Goal: Subscribe to service/newsletter

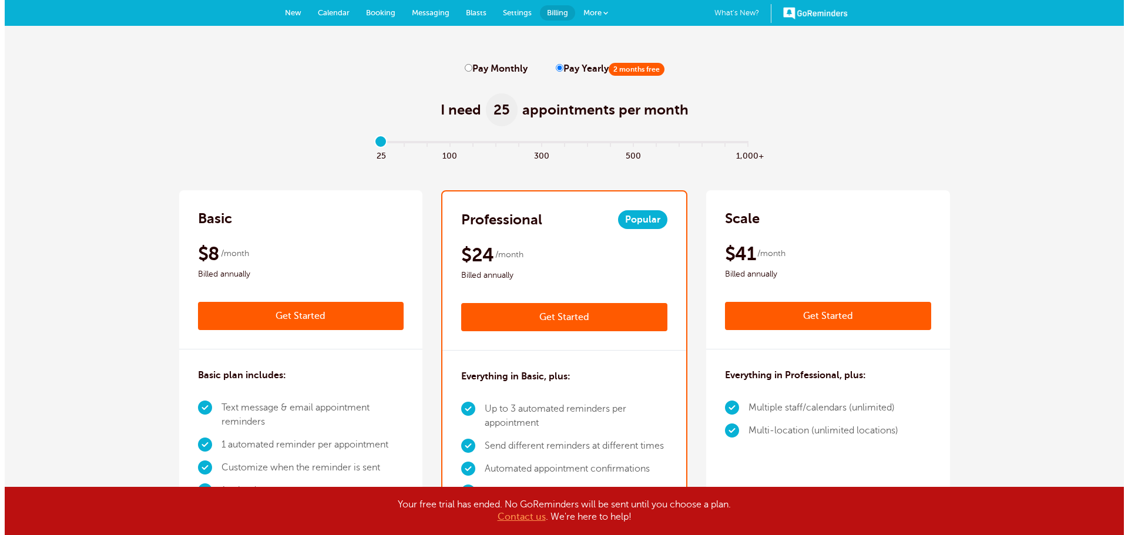
scroll to position [235, 0]
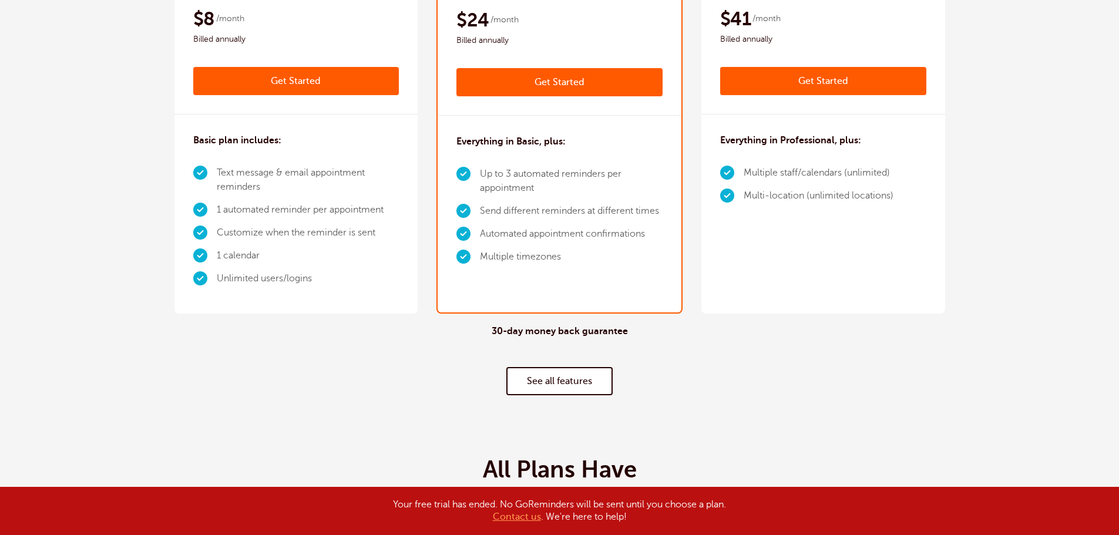
click at [279, 88] on link "Get Started" at bounding box center [296, 81] width 206 height 28
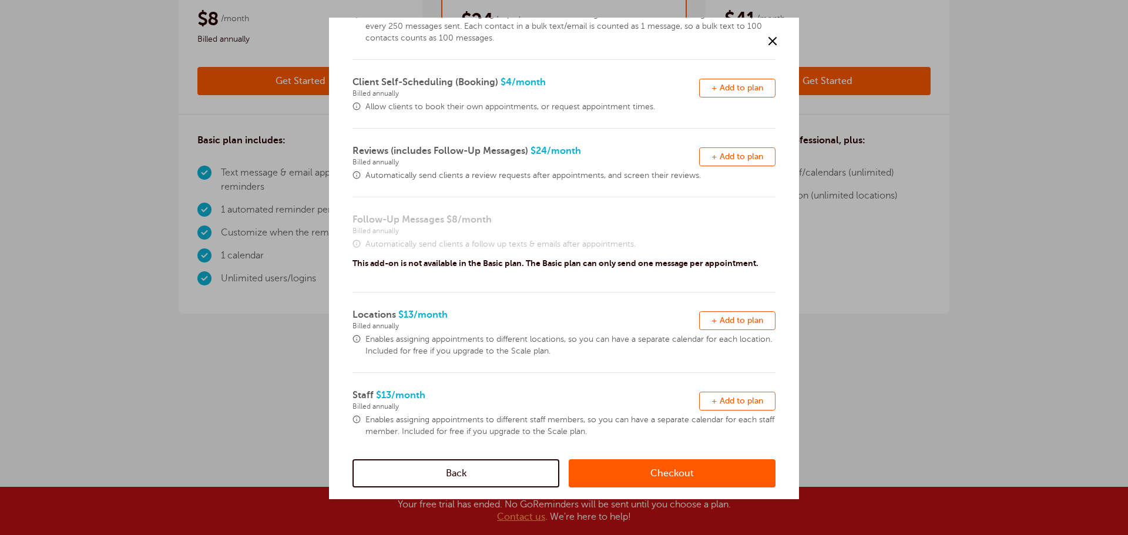
scroll to position [257, 0]
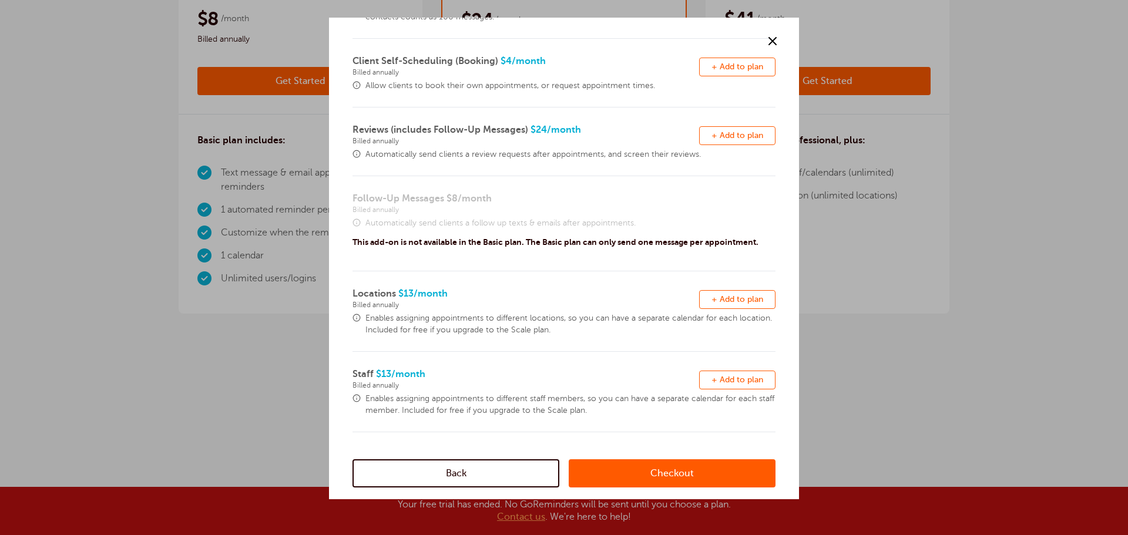
click at [638, 466] on link "Checkout" at bounding box center [672, 474] width 207 height 28
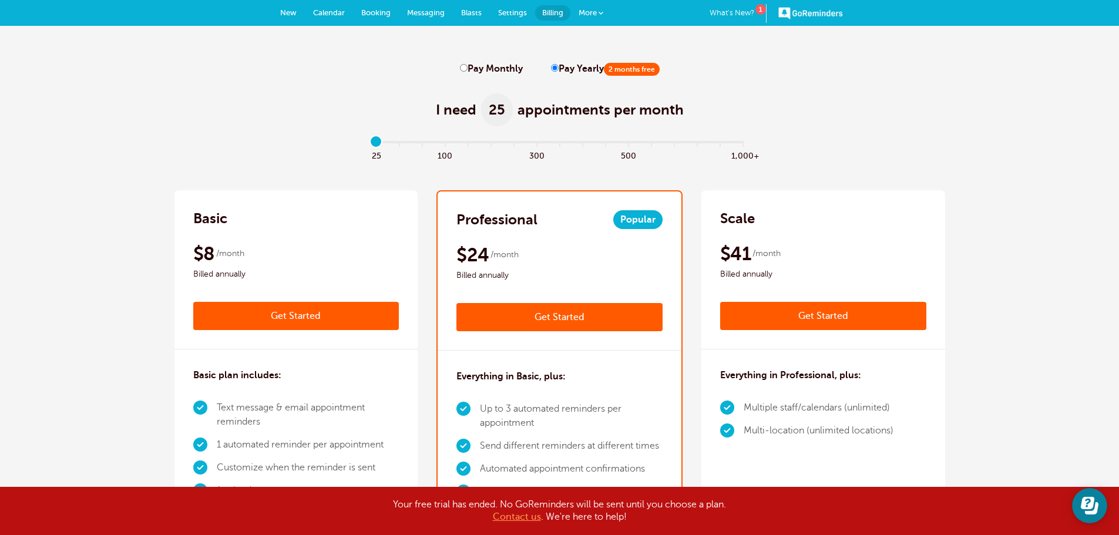
click at [503, 73] on label "Pay Monthly" at bounding box center [491, 68] width 63 height 11
click at [468, 72] on input "Pay Monthly" at bounding box center [464, 68] width 8 height 8
radio input "true"
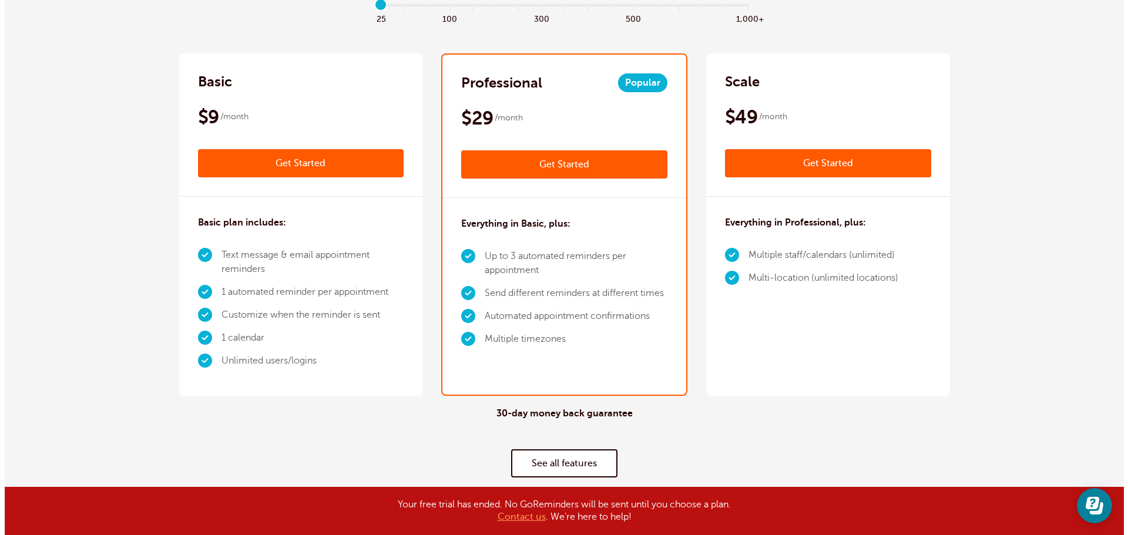
scroll to position [176, 0]
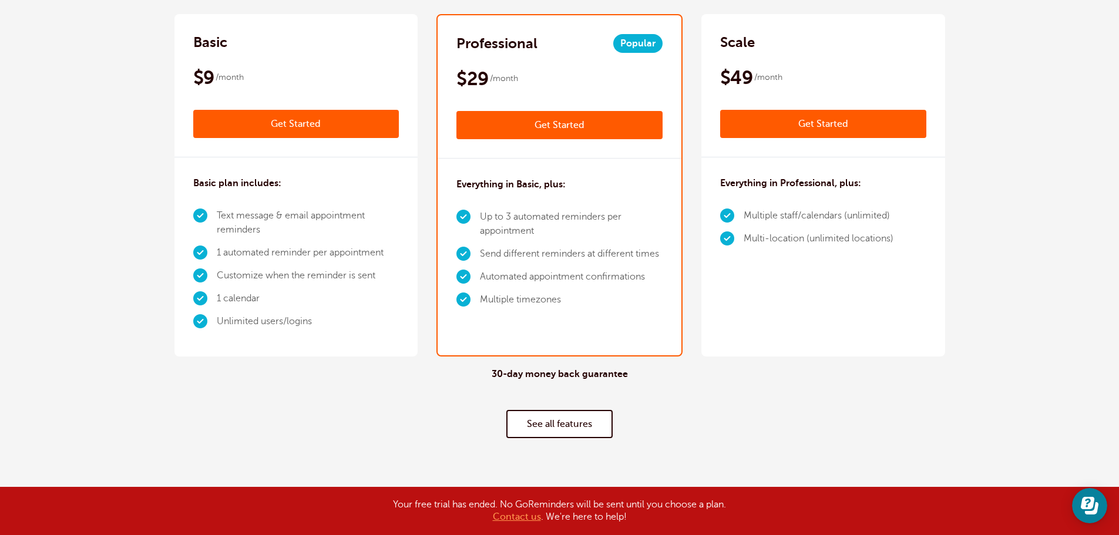
click at [244, 125] on link "Get Started" at bounding box center [296, 124] width 206 height 28
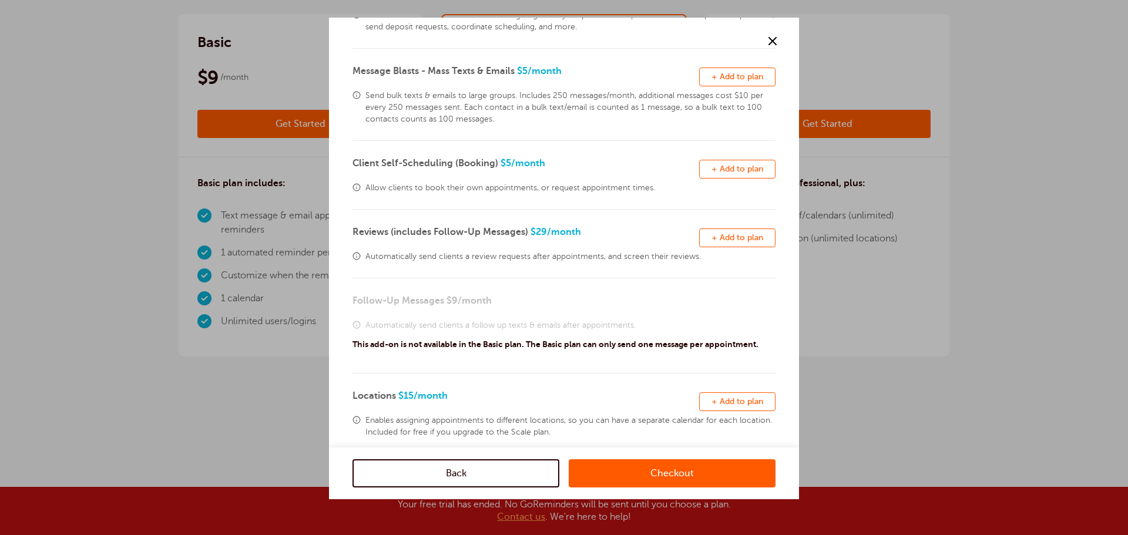
scroll to position [257, 0]
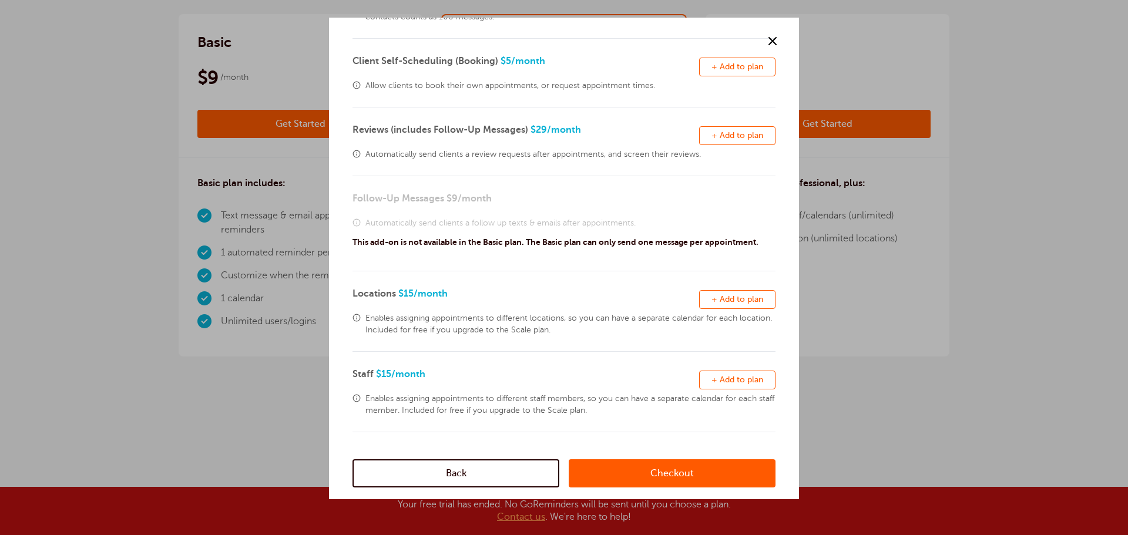
click at [682, 482] on link "Checkout" at bounding box center [672, 474] width 207 height 28
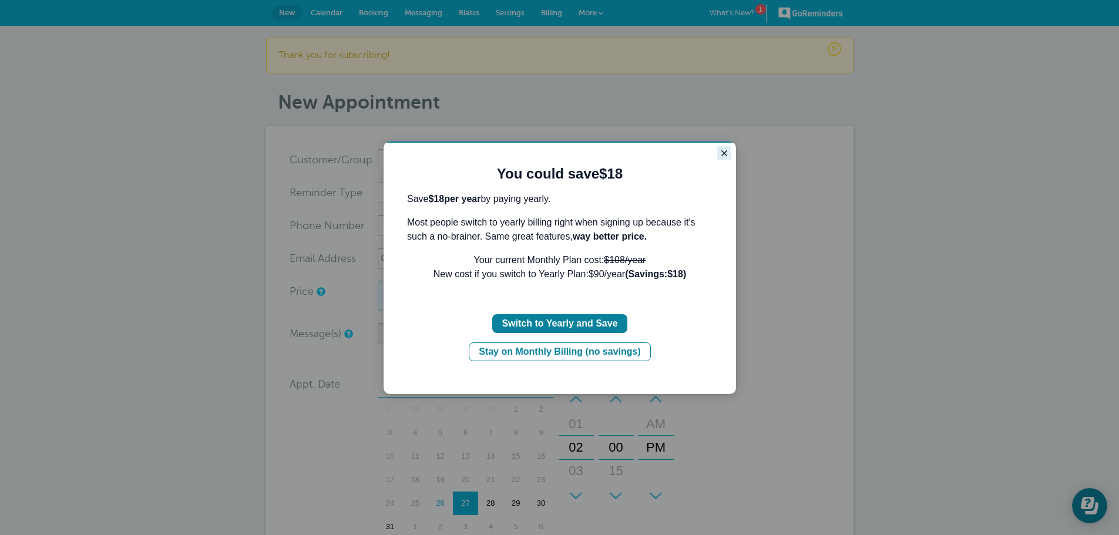
click at [727, 154] on icon "Close guide" at bounding box center [724, 153] width 9 height 9
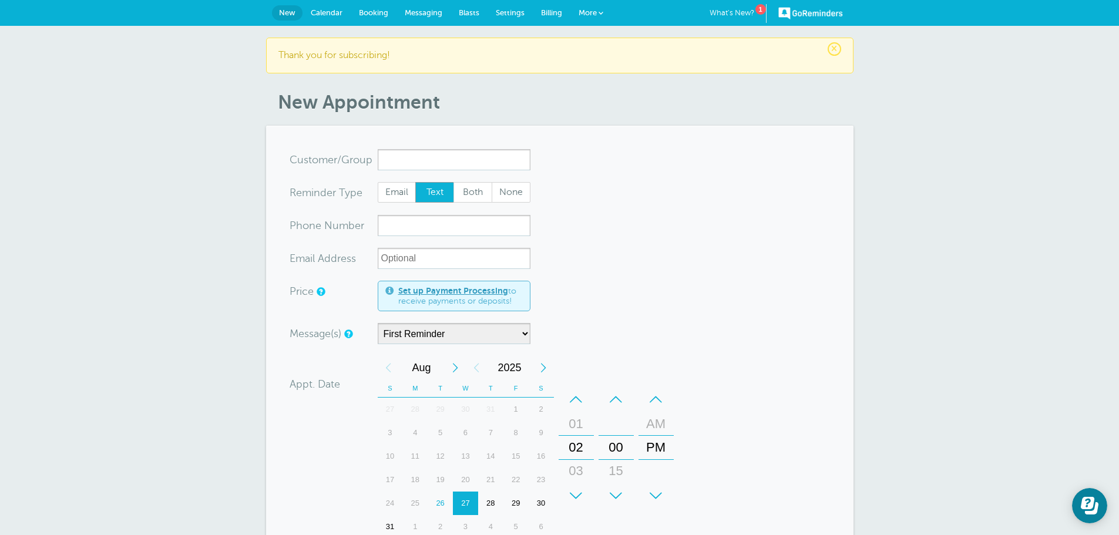
click at [995, 169] on div "× Thank you for subscribing! New Appointment You are creating a new customer. T…" at bounding box center [559, 434] width 1119 height 817
click at [924, 197] on div "× Thank you for subscribing! New Appointment You are creating a new customer. T…" at bounding box center [559, 434] width 1119 height 817
